Goal: Use online tool/utility

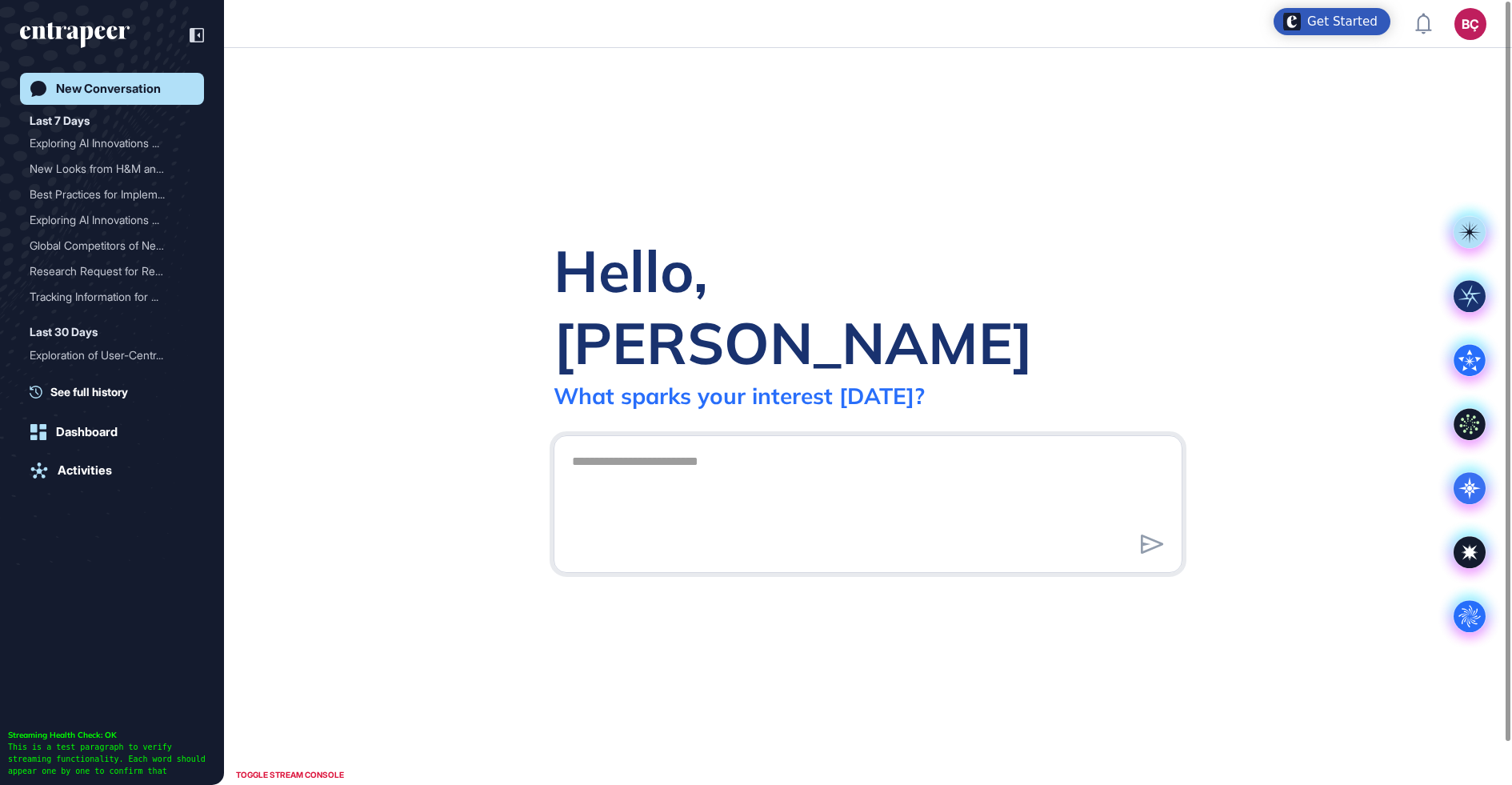
click at [872, 457] on textarea at bounding box center [867, 502] width 611 height 112
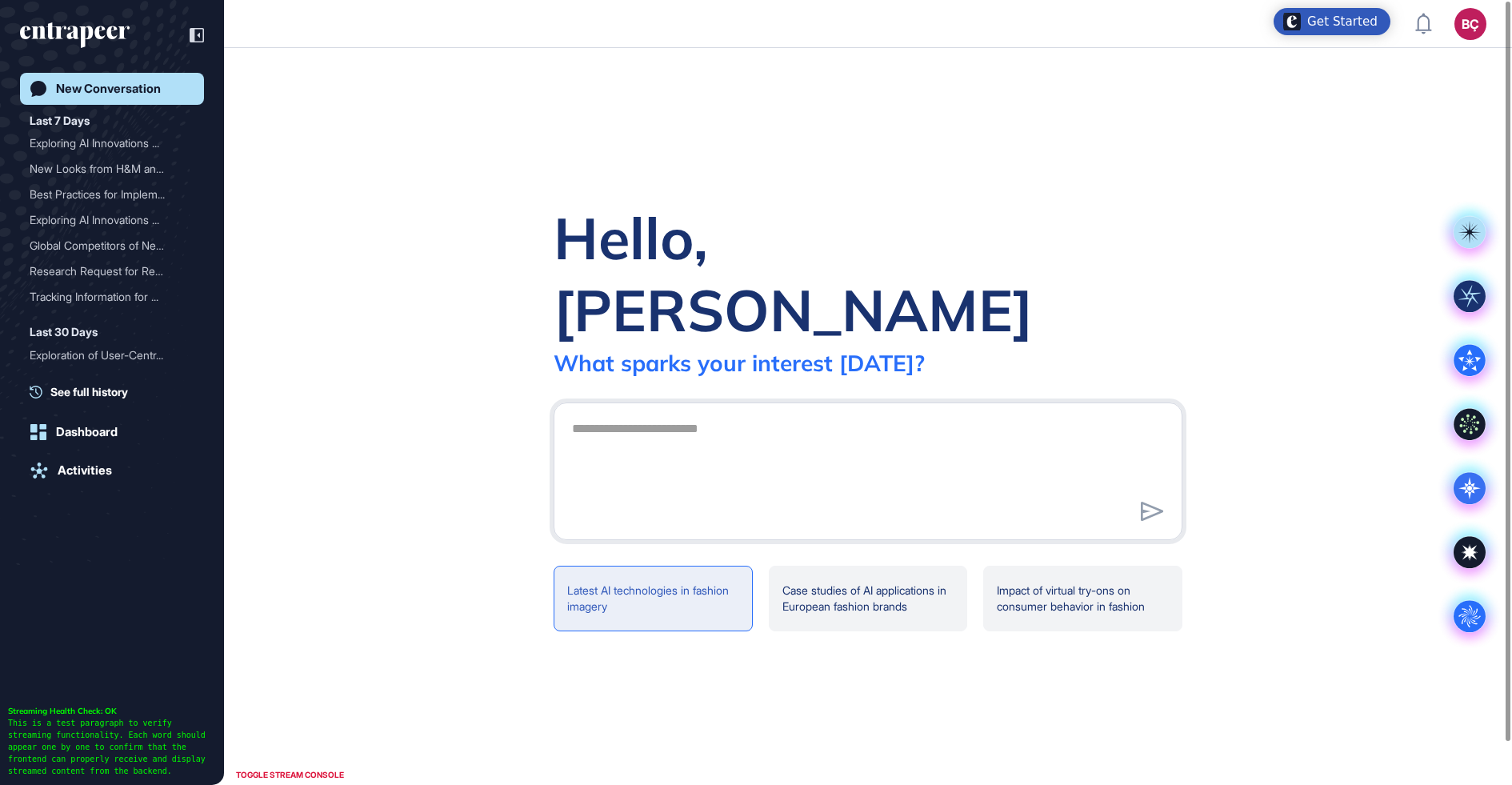
click at [650, 566] on div "Latest AI technologies in fashion imagery" at bounding box center [653, 598] width 199 height 65
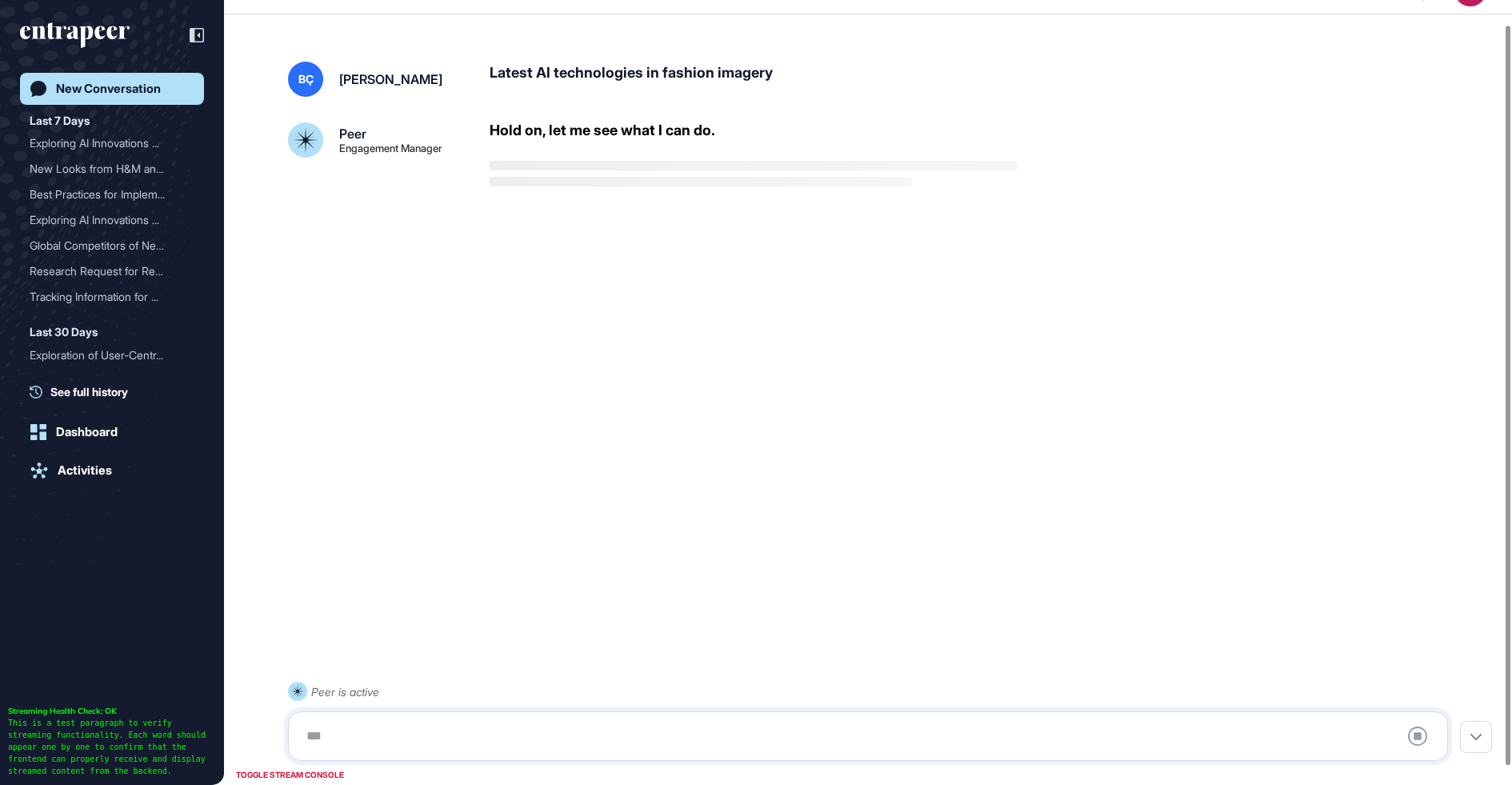
scroll to position [44, 0]
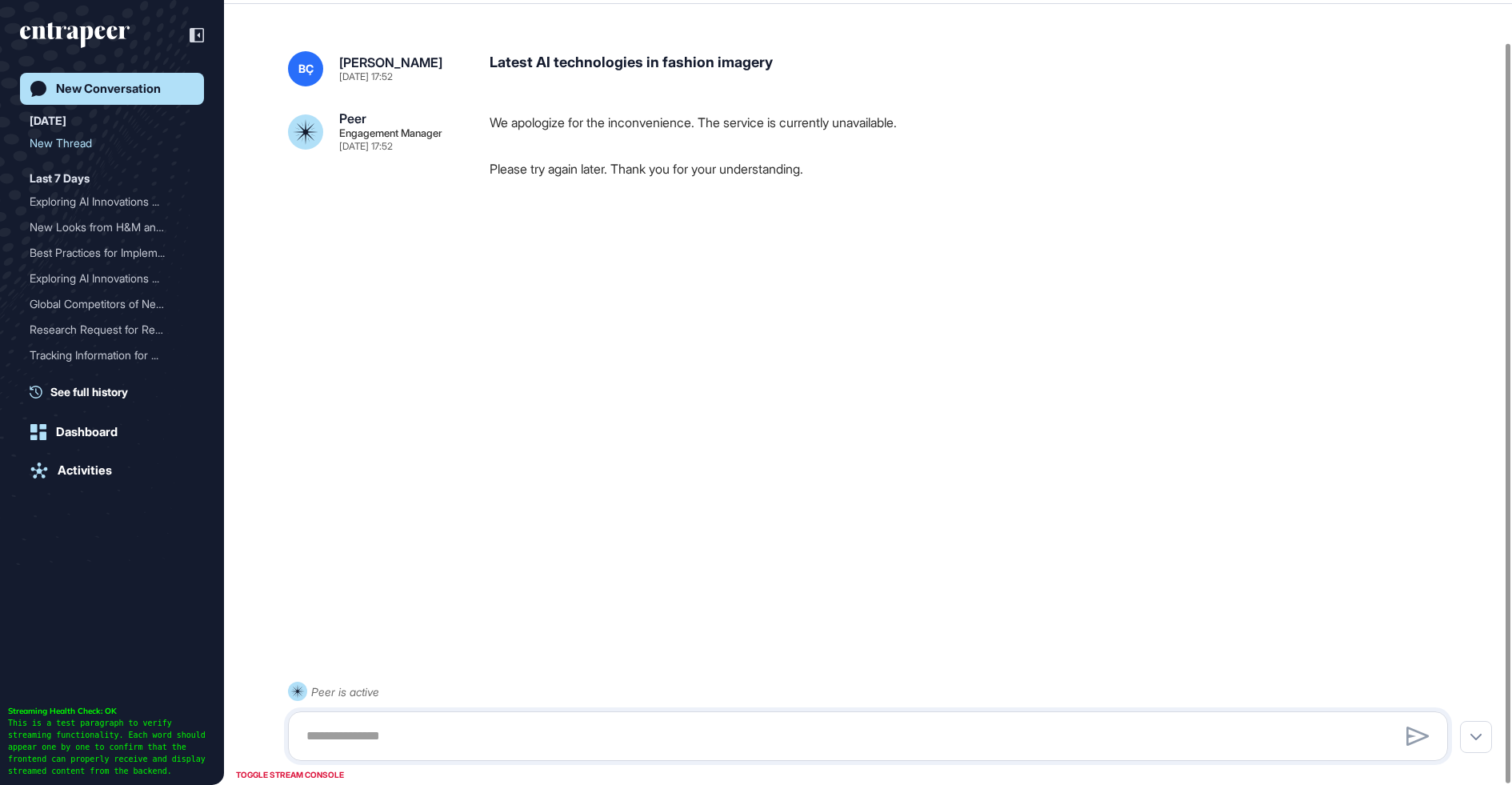
click at [607, 66] on div "Latest AI technologies in fashion imagery" at bounding box center [974, 69] width 971 height 36
click at [606, 67] on div "Latest AI technologies in fashion imagery" at bounding box center [974, 69] width 971 height 36
copy div "Latest AI technologies in fashion imagery"
click at [585, 719] on div at bounding box center [867, 735] width 1160 height 50
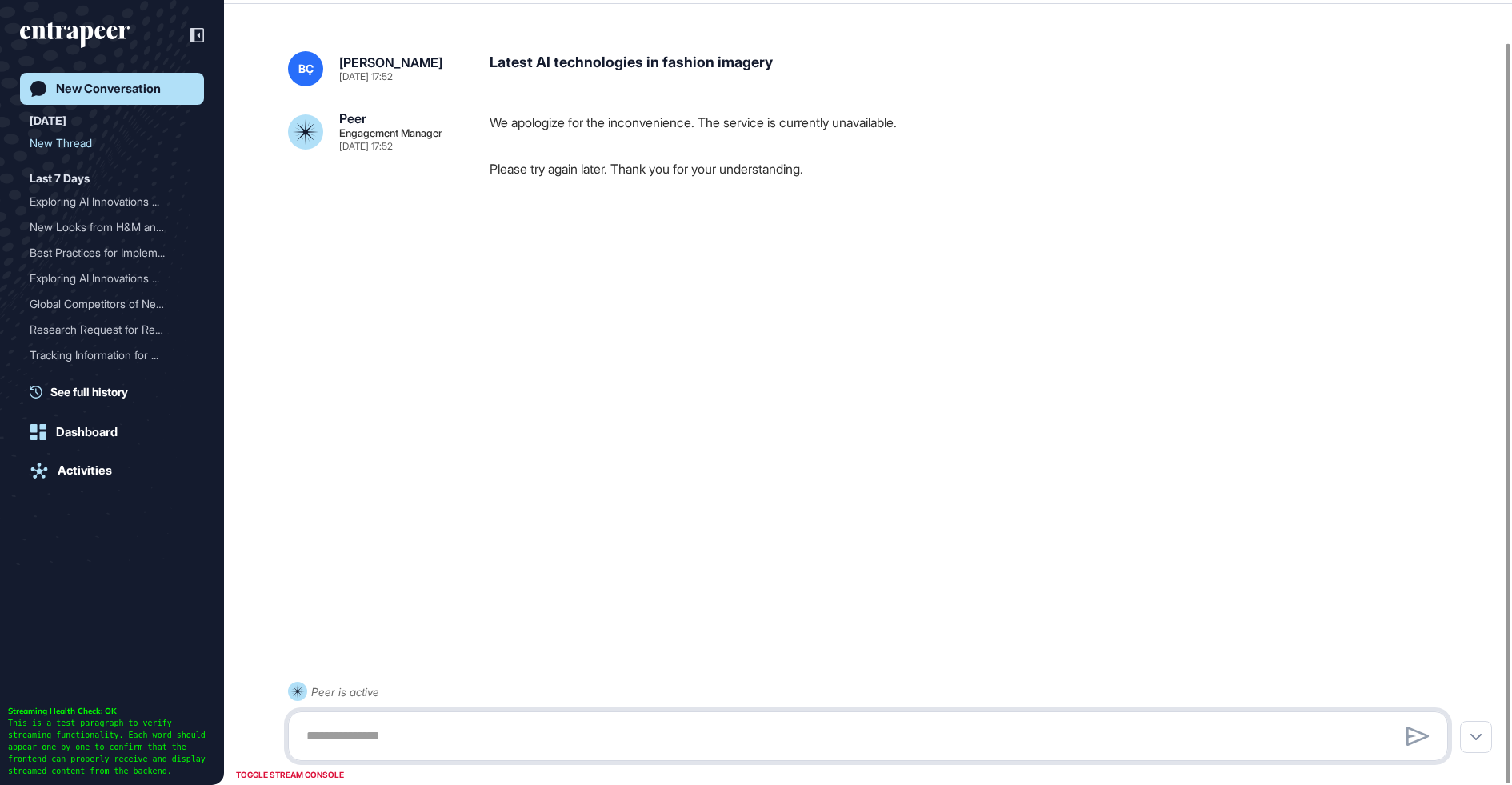
click at [578, 724] on textarea at bounding box center [867, 735] width 1142 height 32
paste textarea "**********"
type textarea "**********"
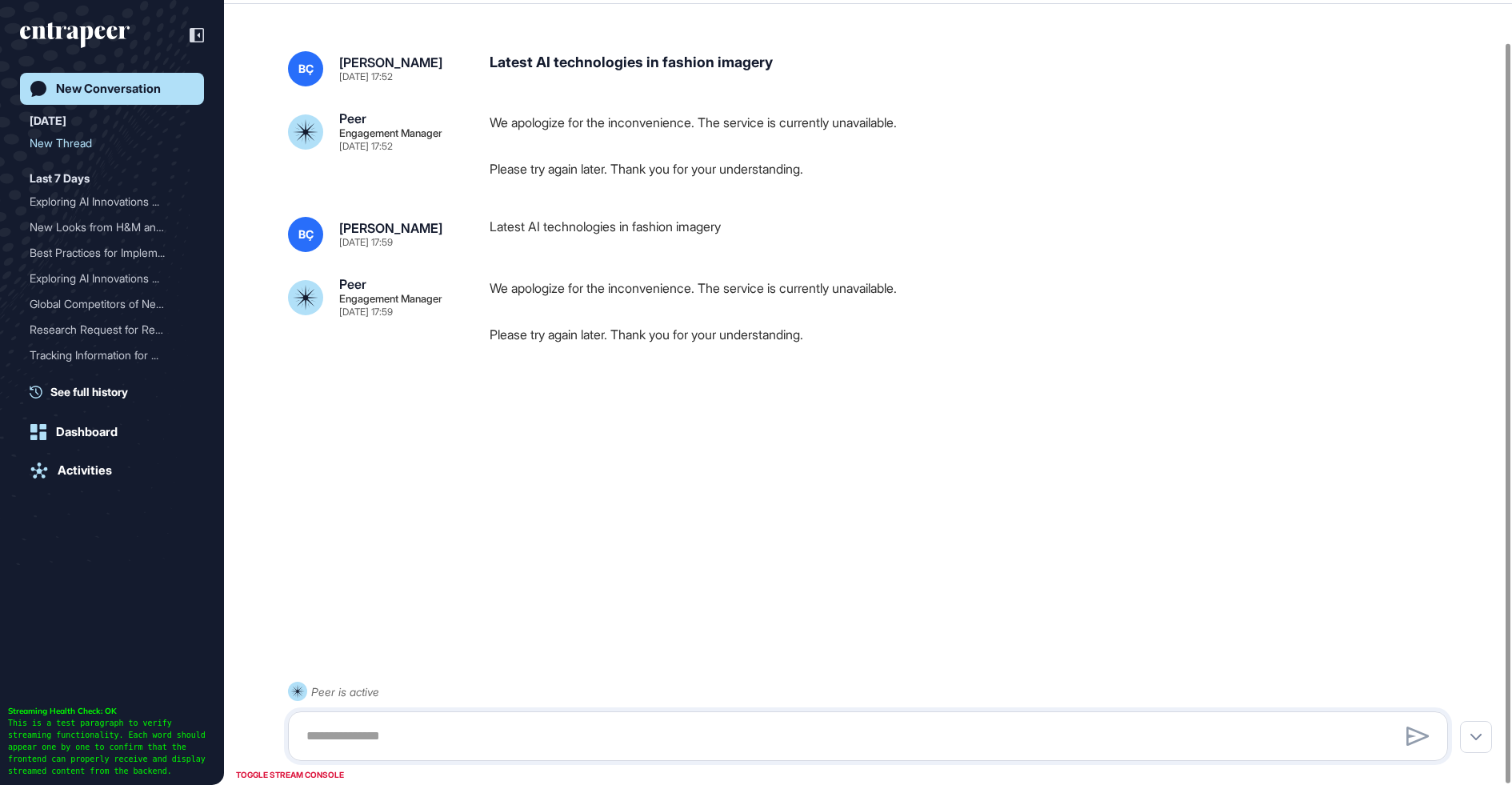
click at [587, 230] on div "Latest AI technologies in fashion imagery" at bounding box center [974, 234] width 971 height 36
click at [642, 303] on div "We apologize for the inconvenience. The service is currently unavailable. Pleas…" at bounding box center [974, 310] width 971 height 67
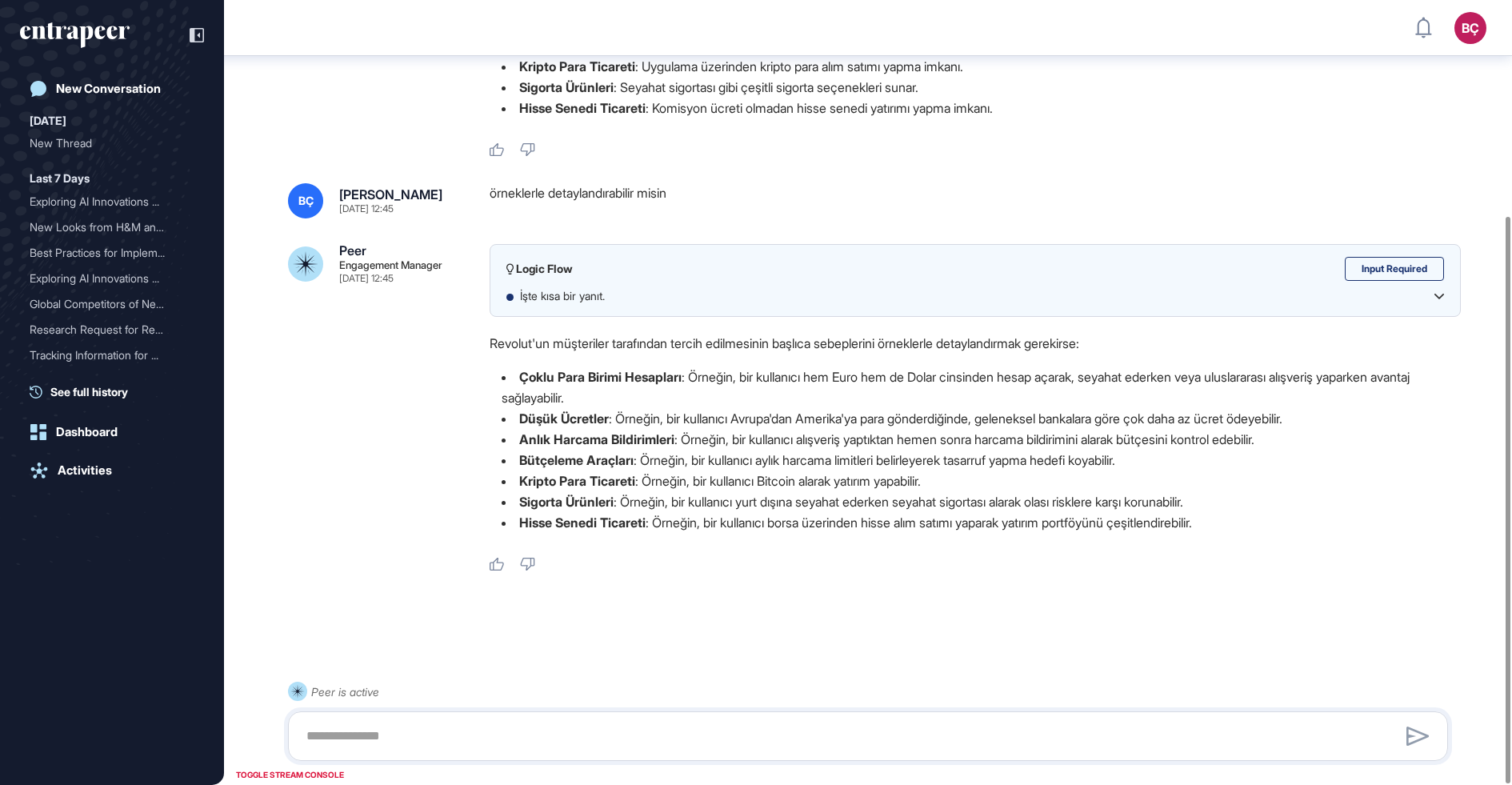
scroll to position [298, 0]
click at [882, 432] on li "Anlık Harcama Bildirimleri : Örneğin, bir kullanıcı alışveriş yaptıktan hemen s…" at bounding box center [974, 439] width 971 height 21
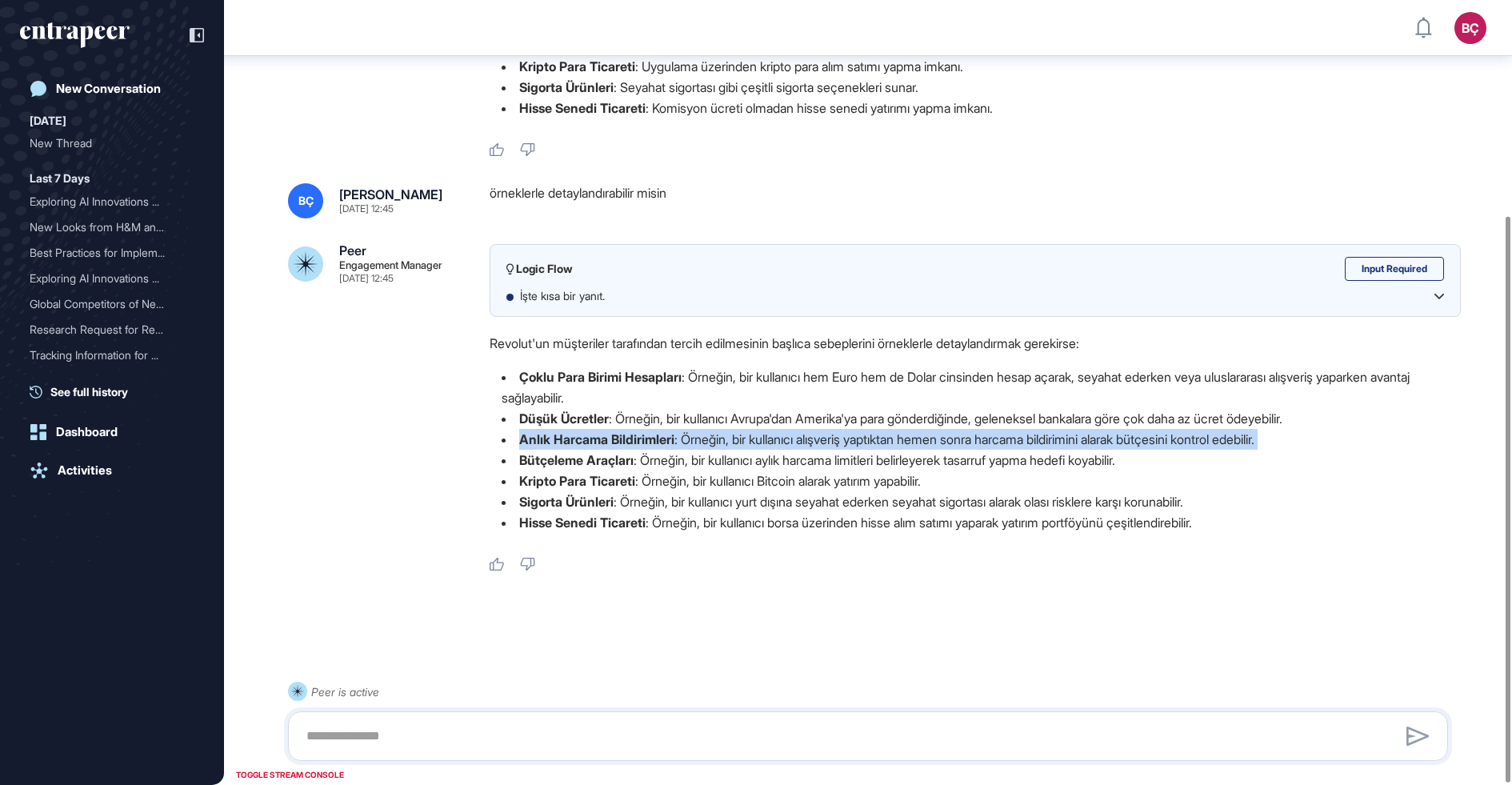
click at [882, 432] on li "Anlık Harcama Bildirimleri : Örneğin, bir kullanıcı alışveriş yaptıktan hemen s…" at bounding box center [974, 439] width 971 height 21
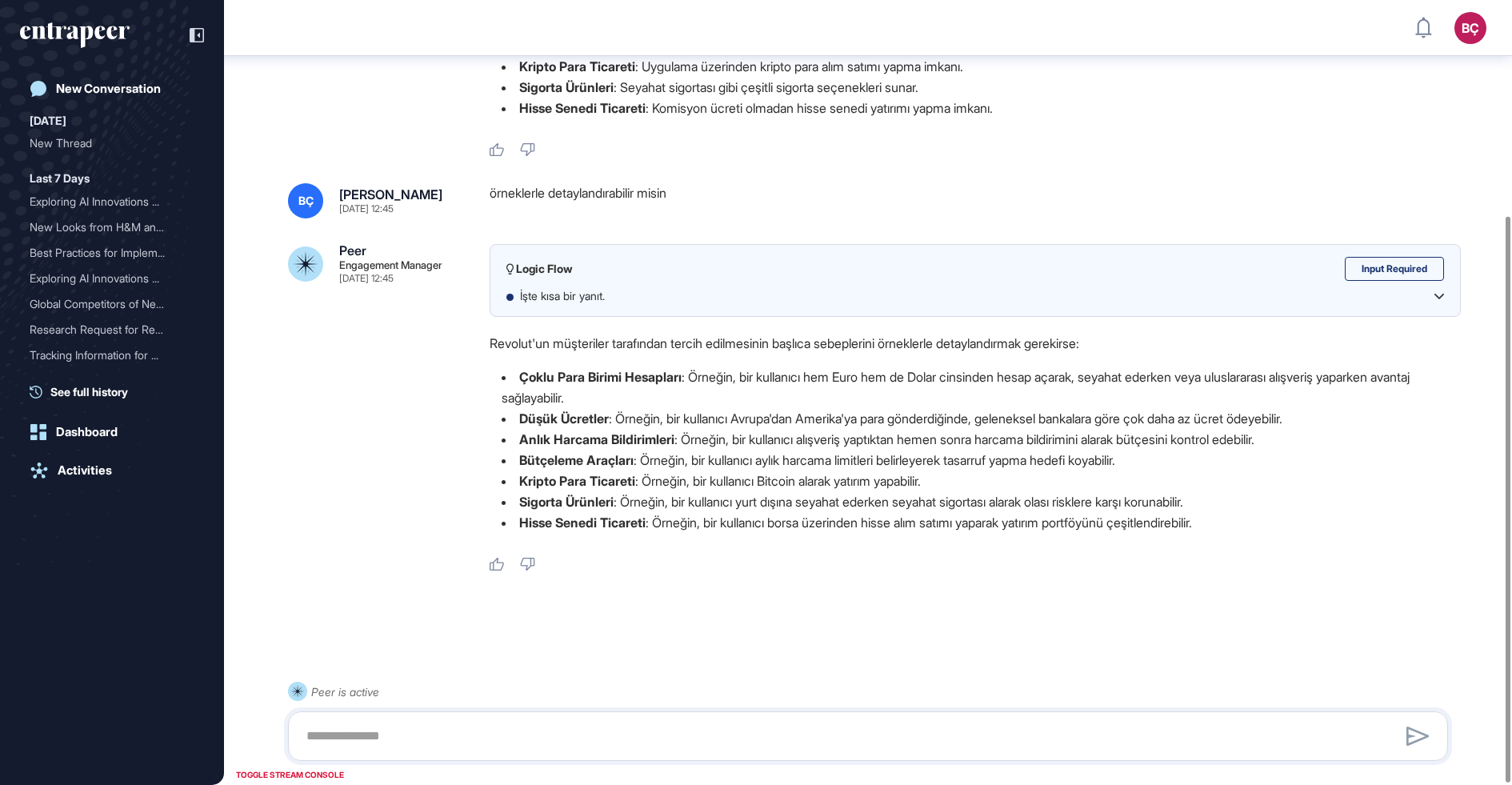
click at [856, 456] on li "Bütçeleme Araçları : Örneğin, bir kullanıcı aylık harcama limitleri belirleyere…" at bounding box center [974, 460] width 971 height 21
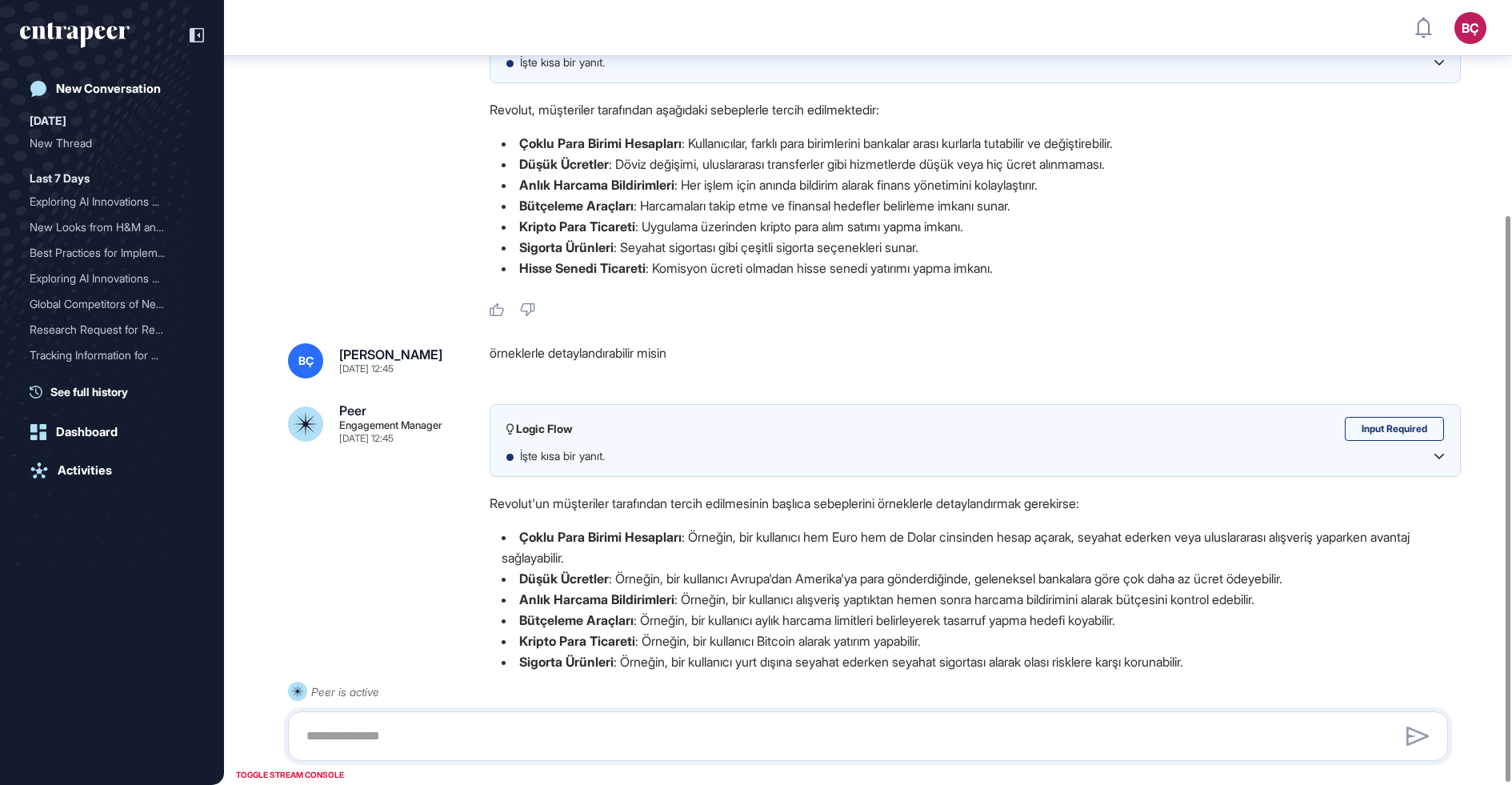
scroll to position [0, 0]
